Goal: Transaction & Acquisition: Purchase product/service

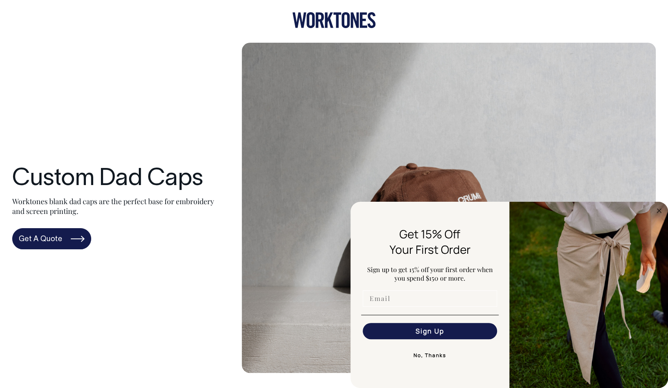
click at [421, 304] on input "Email" at bounding box center [430, 299] width 134 height 16
click at [178, 330] on div "Custom Dad Caps Worktones blank dad caps are the perfect base for embroidery an…" at bounding box center [333, 208] width 643 height 331
click at [659, 209] on circle "Close dialog" at bounding box center [658, 210] width 9 height 9
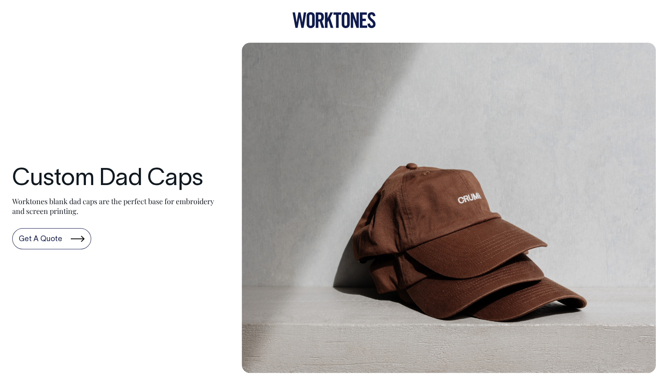
click at [57, 245] on link "Get A Quote" at bounding box center [51, 238] width 79 height 21
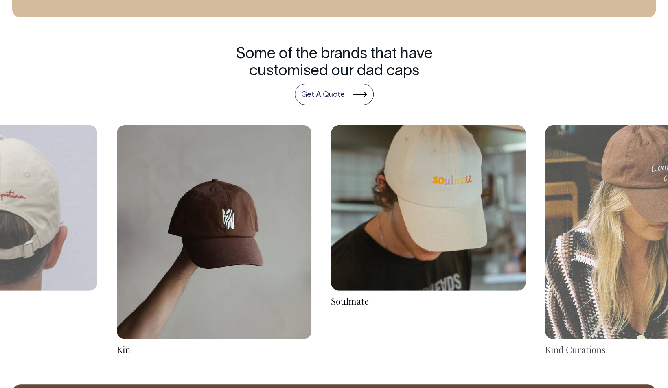
scroll to position [1385, 0]
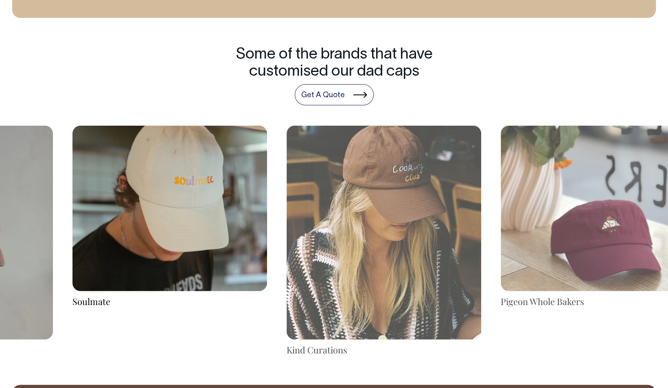
drag, startPoint x: 590, startPoint y: 260, endPoint x: 330, endPoint y: 257, distance: 259.3
click at [330, 258] on img at bounding box center [384, 233] width 195 height 214
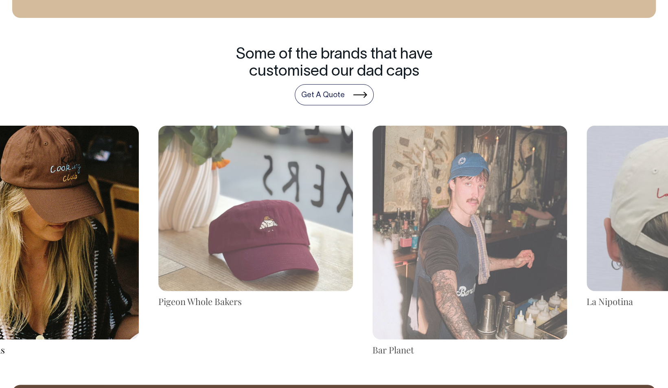
drag, startPoint x: 570, startPoint y: 232, endPoint x: 132, endPoint y: 250, distance: 437.9
click at [158, 250] on img at bounding box center [255, 208] width 195 height 165
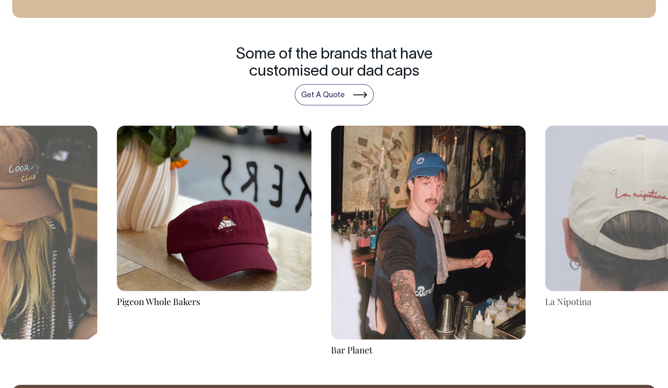
drag, startPoint x: 586, startPoint y: 219, endPoint x: -2, endPoint y: 242, distance: 588.6
click at [0, 242] on html "Custom Dad Caps Worktones blank dad caps are the perfect base for embroidery an…" at bounding box center [334, 57] width 668 height 2884
drag, startPoint x: 560, startPoint y: 213, endPoint x: 133, endPoint y: 274, distance: 431.2
click at [133, 274] on div "Pigeon Whole Bakers Bar Planet La Nipotina" at bounding box center [428, 241] width 3211 height 231
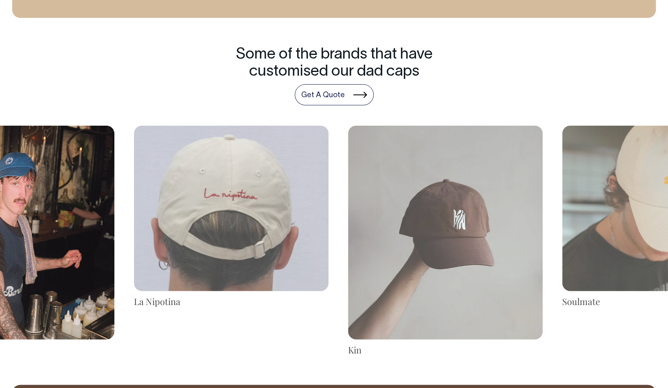
drag, startPoint x: 414, startPoint y: 302, endPoint x: 0, endPoint y: 274, distance: 414.9
click at [0, 281] on html "Custom Dad Caps Worktones blank dad caps are the perfect base for embroidery an…" at bounding box center [334, 57] width 668 height 2884
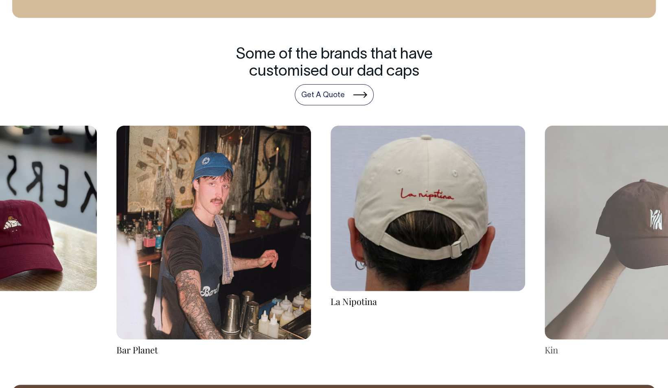
drag, startPoint x: 564, startPoint y: 188, endPoint x: 89, endPoint y: 204, distance: 475.3
click at [81, 205] on div "Pigeon Whole Bakers Bar Planet La Nipotina" at bounding box center [213, 241] width 3211 height 231
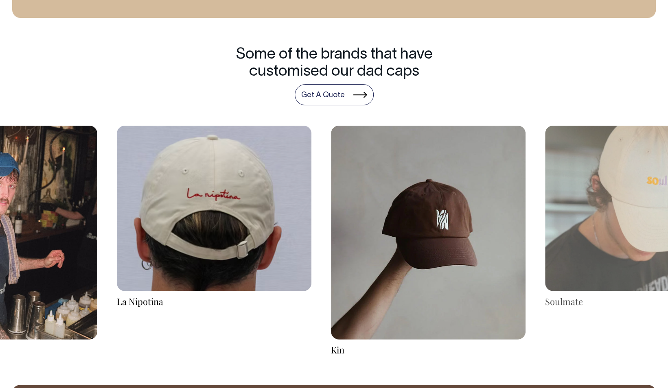
drag, startPoint x: 392, startPoint y: 191, endPoint x: -2, endPoint y: 196, distance: 393.6
click at [0, 196] on html "Custom Dad Caps Worktones blank dad caps are the perfect base for embroidery an…" at bounding box center [334, 57] width 668 height 2884
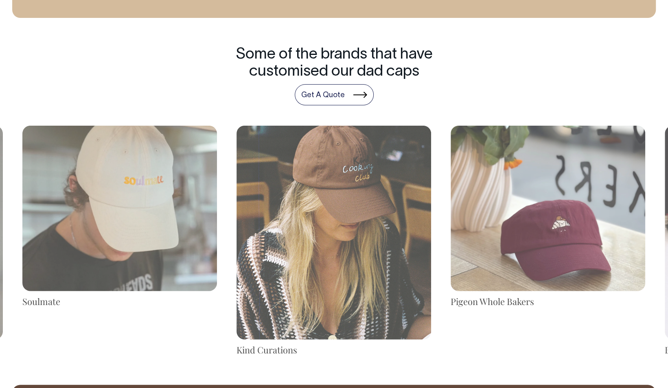
drag, startPoint x: 641, startPoint y: 182, endPoint x: 113, endPoint y: 190, distance: 528.4
click at [118, 192] on img at bounding box center [119, 208] width 195 height 165
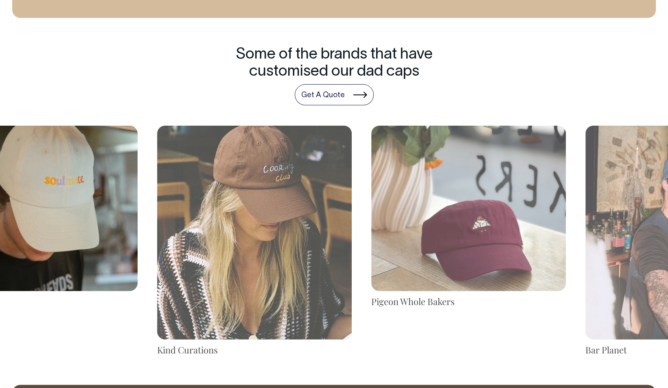
drag, startPoint x: 577, startPoint y: 165, endPoint x: 239, endPoint y: 162, distance: 338.2
click at [239, 162] on img at bounding box center [254, 233] width 195 height 214
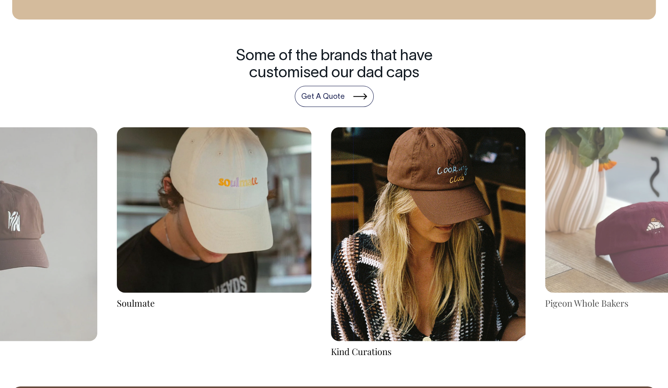
scroll to position [1384, 0]
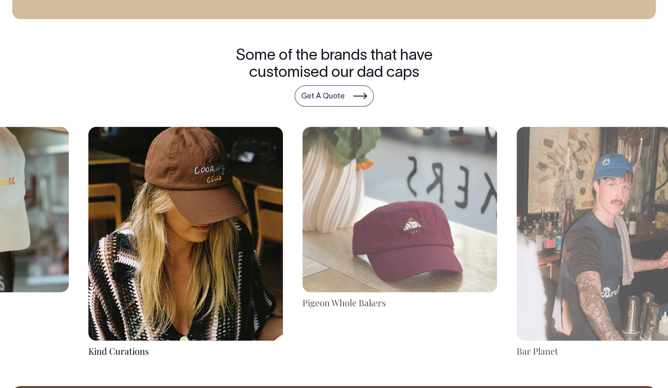
drag, startPoint x: 621, startPoint y: 223, endPoint x: 378, endPoint y: 236, distance: 243.3
click at [378, 236] on img at bounding box center [399, 209] width 195 height 165
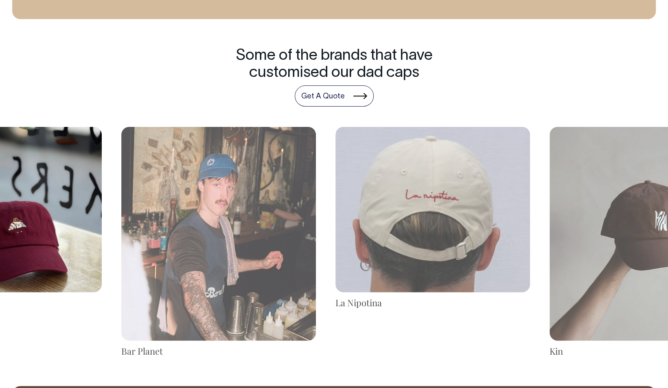
drag, startPoint x: 592, startPoint y: 239, endPoint x: 180, endPoint y: 249, distance: 412.0
click at [180, 249] on img at bounding box center [218, 234] width 195 height 214
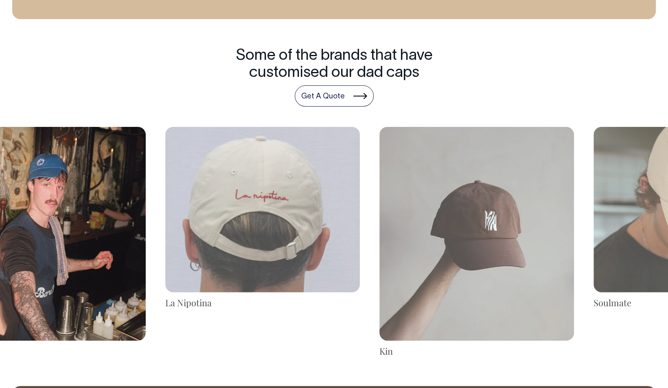
drag, startPoint x: 619, startPoint y: 235, endPoint x: 137, endPoint y: 248, distance: 482.5
click at [165, 248] on img at bounding box center [262, 209] width 195 height 165
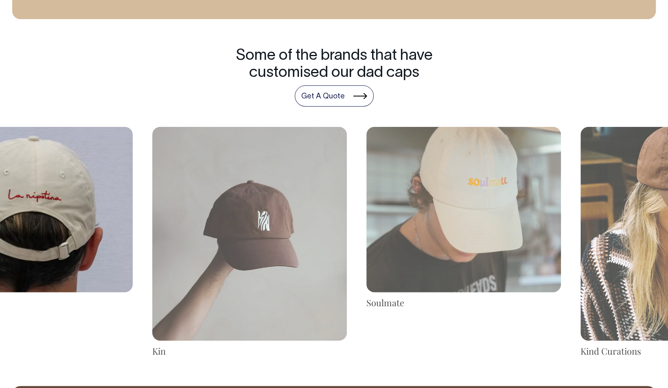
drag, startPoint x: 458, startPoint y: 229, endPoint x: 118, endPoint y: 217, distance: 340.9
click at [118, 217] on img at bounding box center [35, 209] width 195 height 165
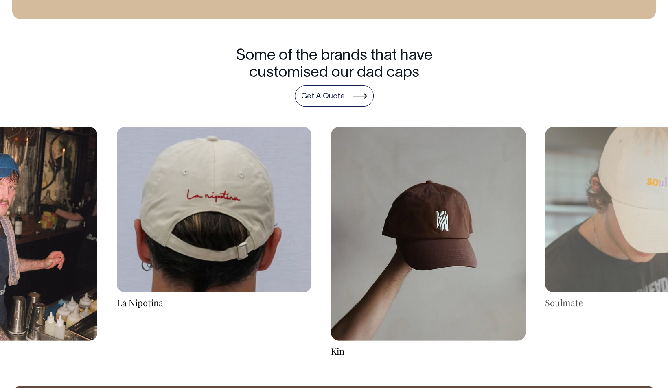
click at [443, 227] on img at bounding box center [428, 234] width 195 height 214
click at [343, 352] on div "Kin" at bounding box center [428, 351] width 195 height 13
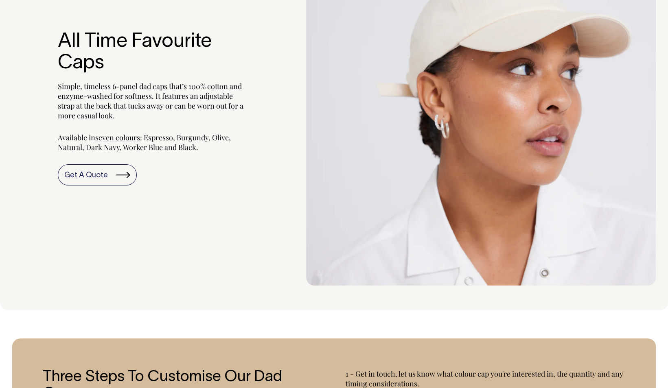
scroll to position [936, 0]
